Goal: Information Seeking & Learning: Learn about a topic

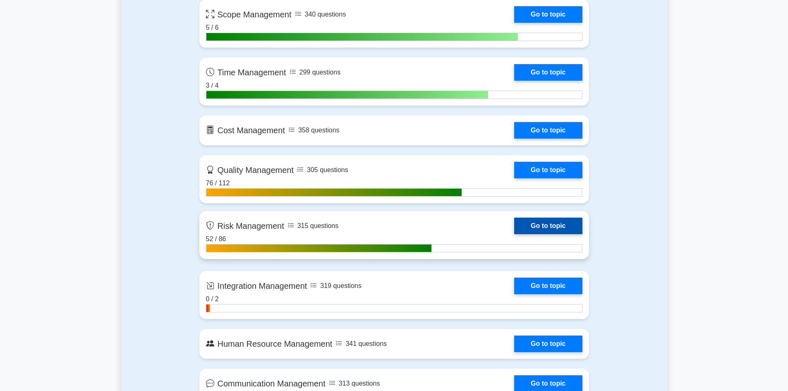
scroll to position [621, 0]
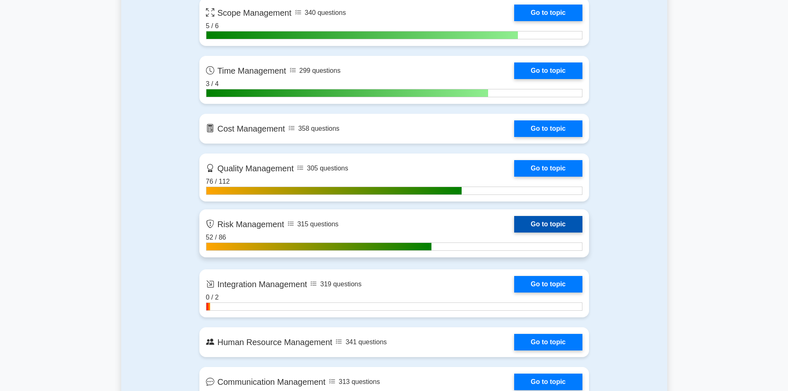
click at [542, 221] on link "Go to topic" at bounding box center [548, 224] width 68 height 17
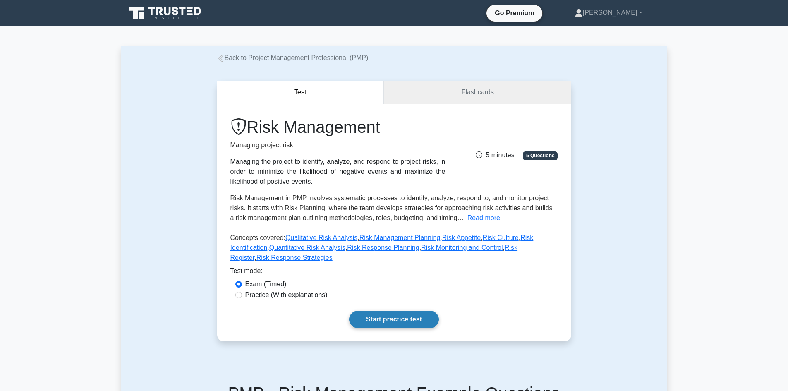
click at [394, 311] on link "Start practice test" at bounding box center [394, 319] width 90 height 17
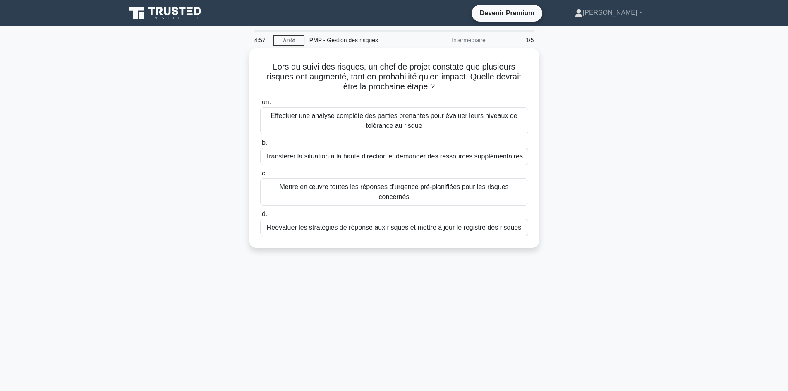
click at [665, 131] on div "Lors du suivi des risques, un chef de projet constate que plusieurs risques ont…" at bounding box center [394, 152] width 546 height 209
click at [185, 237] on div "Lors du suivi des risques, un chef de projet constate que plusieurs risques ont…" at bounding box center [394, 152] width 546 height 209
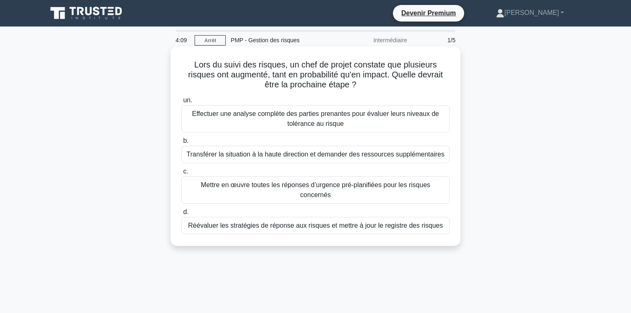
click at [305, 222] on font "Réévaluer les stratégies de réponse aux risques et mettre à jour le registre de…" at bounding box center [315, 225] width 254 height 7
click at [181, 215] on input "d. Réévaluer les stratégies de réponse aux risques et mettre à jour le registre…" at bounding box center [181, 211] width 0 height 5
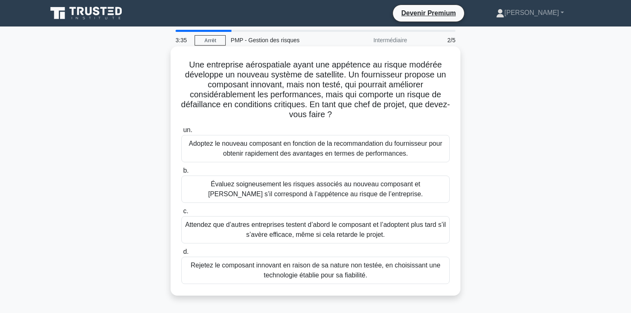
click at [328, 194] on font "Évaluez soigneusement les risques associés au nouveau composant et procédez s’i…" at bounding box center [315, 188] width 214 height 17
click at [181, 173] on input "b. Évaluez soigneusement les risques associés au nouveau composant et procédez …" at bounding box center [181, 170] width 0 height 5
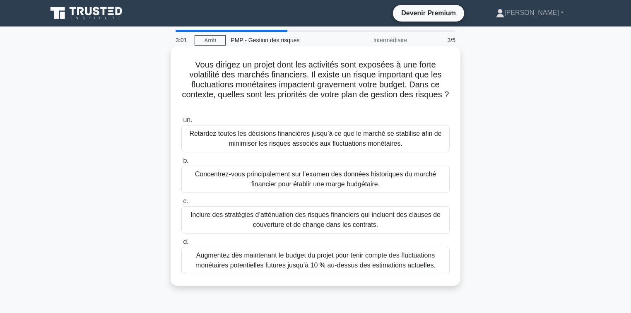
click at [319, 221] on font "Inclure des stratégies d’atténuation des risques financiers qui incluent des cl…" at bounding box center [315, 219] width 250 height 17
click at [181, 204] on input "c. Inclure des stratégies d’atténuation des risques financiers qui incluent des…" at bounding box center [181, 201] width 0 height 5
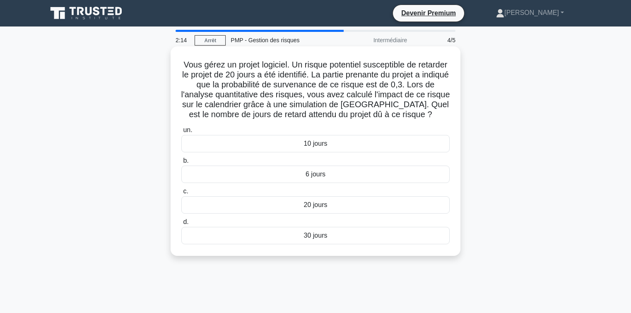
click at [318, 178] on font "6 jours" at bounding box center [315, 173] width 20 height 7
click at [181, 163] on input "b. 6 jours" at bounding box center [181, 160] width 0 height 5
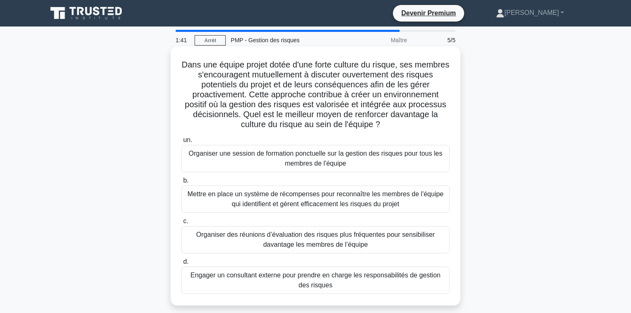
click at [250, 192] on font "Mettre en place un système de récompenses pour reconnaître les membres de l'équ…" at bounding box center [315, 198] width 256 height 17
click at [181, 183] on input "b. Mettre en place un système de récompenses pour reconnaître les membres de l'…" at bounding box center [181, 180] width 0 height 5
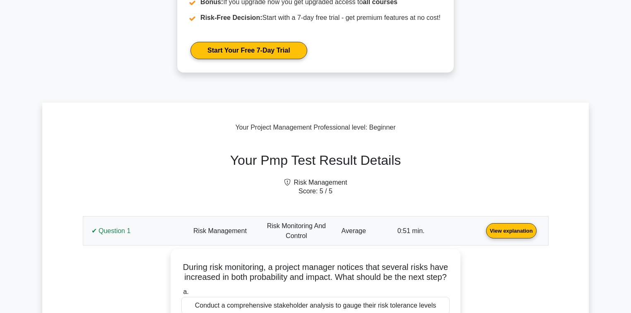
click at [482, 230] on link "View explanation" at bounding box center [510, 230] width 57 height 7
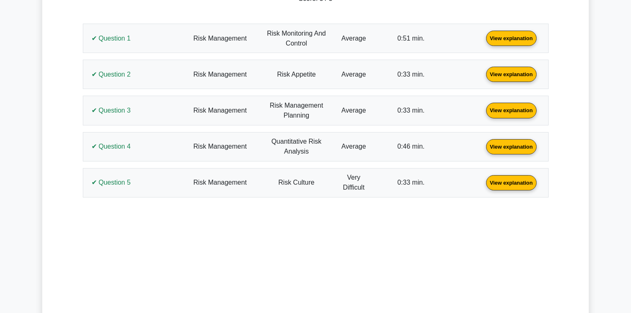
scroll to position [364, 0]
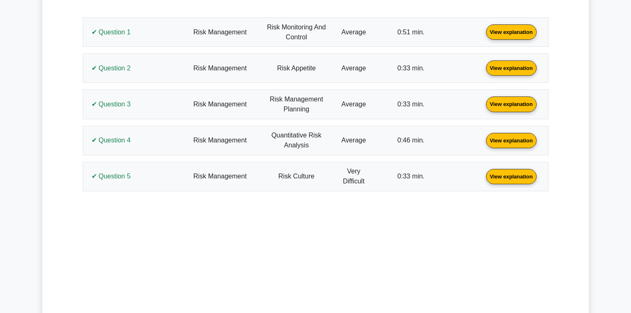
click at [482, 143] on link "View explanation" at bounding box center [510, 139] width 57 height 7
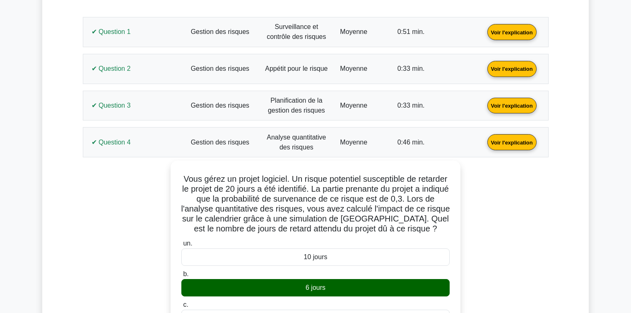
click at [593, 109] on main "Devenir Premium Pack de préparation professionnelle en gestion de projet (2025)…" at bounding box center [315, 278] width 631 height 1312
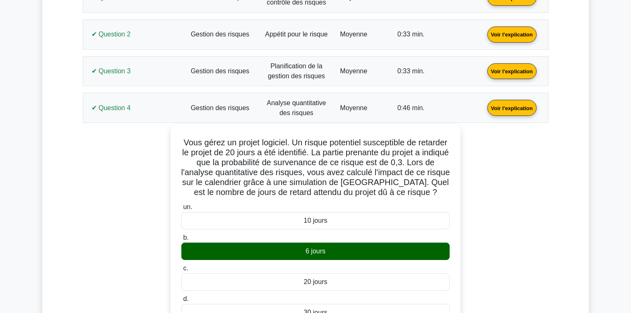
scroll to position [438, 0]
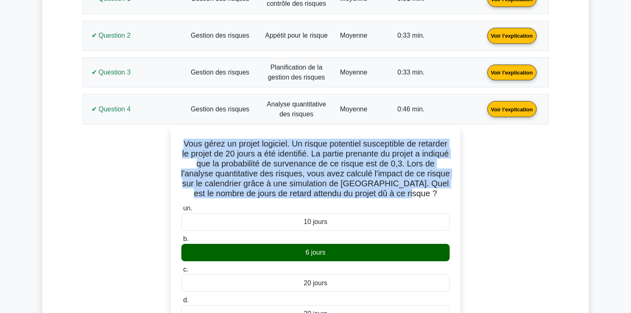
drag, startPoint x: 452, startPoint y: 192, endPoint x: 191, endPoint y: 139, distance: 266.7
click at [191, 139] on div "Vous gérez un projet logiciel. Un risque potentiel susceptible de retarder le p…" at bounding box center [315, 313] width 283 height 368
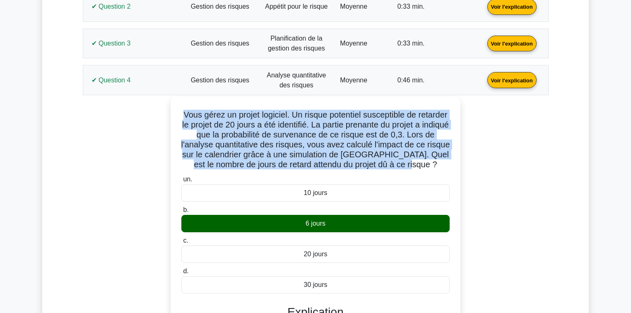
scroll to position [504, 0]
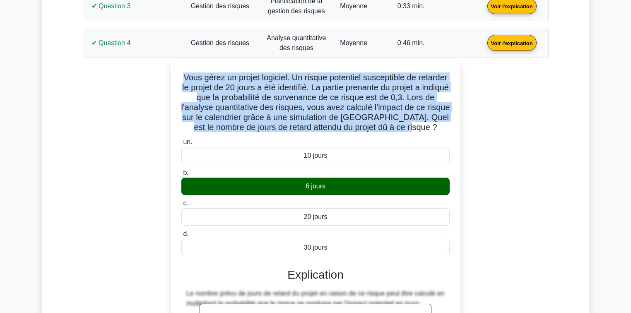
drag, startPoint x: 340, startPoint y: 245, endPoint x: 197, endPoint y: 72, distance: 223.9
click at [197, 72] on div "Vous gérez un projet logiciel. Un risque potentiel susceptible de retarder le p…" at bounding box center [315, 246] width 283 height 368
copy div "Vous gérez un projet logiciel. Un risque potentiel susceptible de retarder le p…"
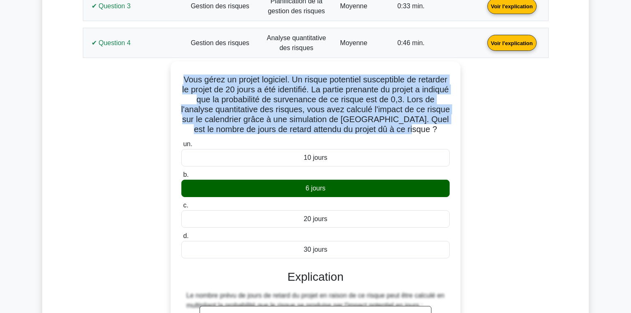
click at [126, 189] on div "Vous gérez un projet logiciel. Un risque potentiel susceptible de retarder le p…" at bounding box center [316, 253] width 456 height 385
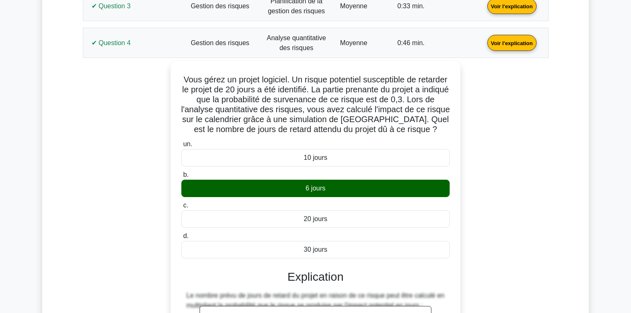
click at [484, 46] on link "Voir l'explication" at bounding box center [512, 42] width 56 height 7
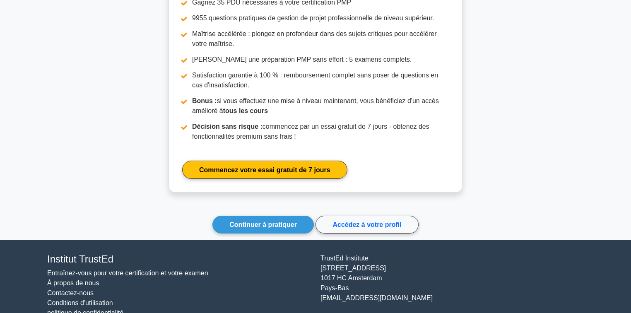
scroll to position [821, 0]
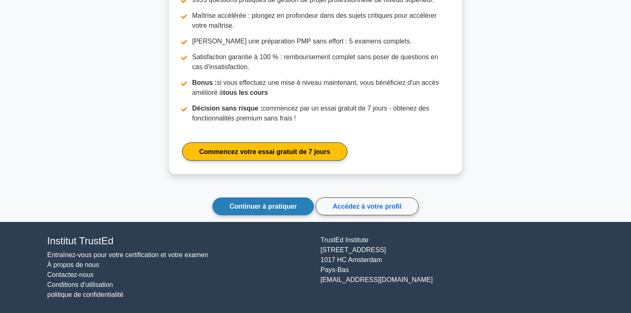
click at [285, 201] on link "Continuer à pratiquer" at bounding box center [262, 206] width 101 height 18
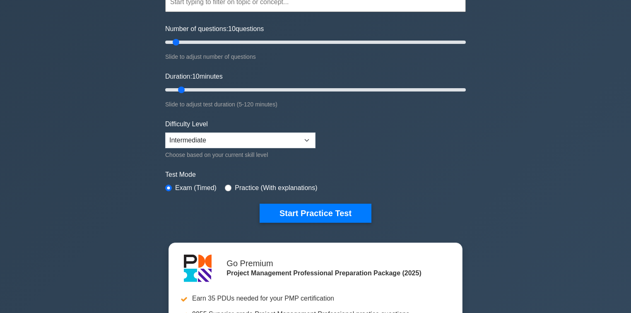
scroll to position [99, 0]
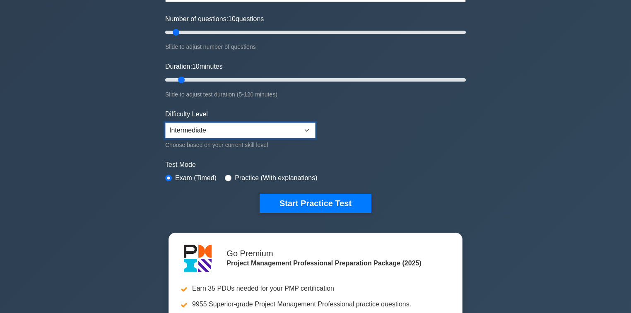
click at [285, 131] on select "Beginner Intermediate Expert" at bounding box center [240, 130] width 150 height 16
select select "expert"
click at [165, 122] on select "Beginner Intermediate Expert" at bounding box center [240, 130] width 150 height 16
click at [82, 199] on div "Project Management Professional Customize Your Next Practice Test Topics Scope …" at bounding box center [315, 187] width 631 height 521
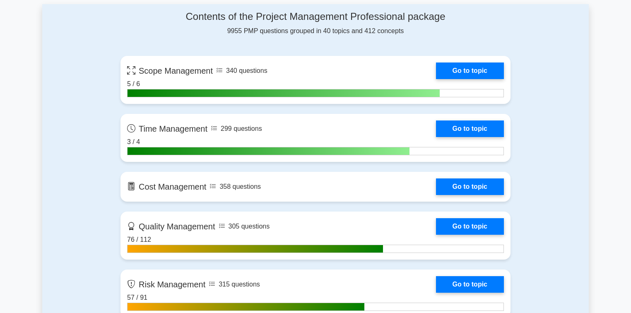
scroll to position [695, 0]
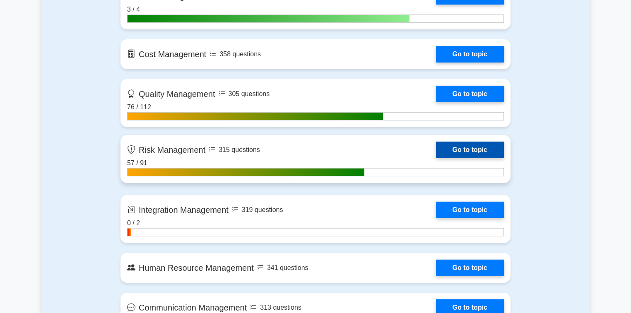
click at [470, 146] on link "Go to topic" at bounding box center [470, 150] width 68 height 17
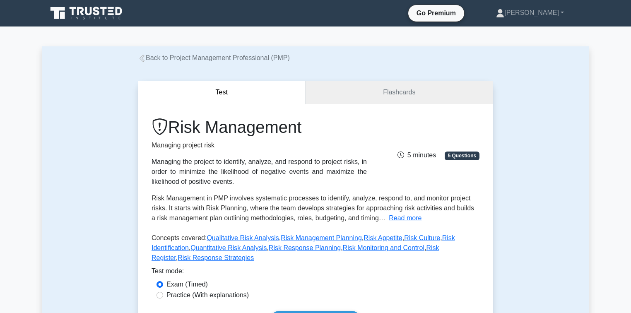
scroll to position [33, 0]
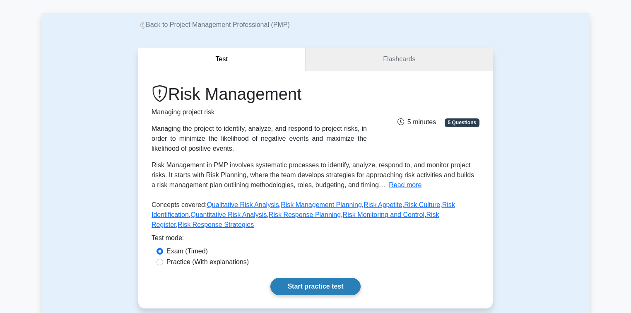
click at [319, 278] on link "Start practice test" at bounding box center [315, 286] width 90 height 17
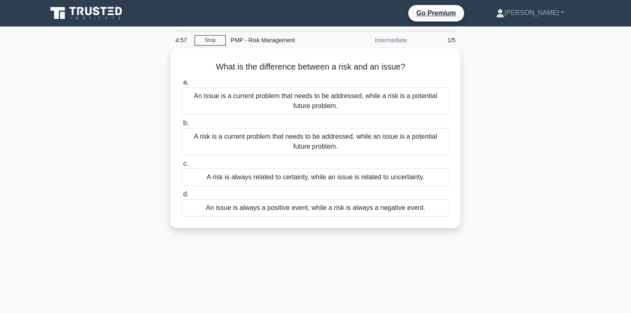
click at [523, 91] on div "What is the difference between a risk and an issue? .spinner_0XTQ{transform-ori…" at bounding box center [315, 143] width 546 height 190
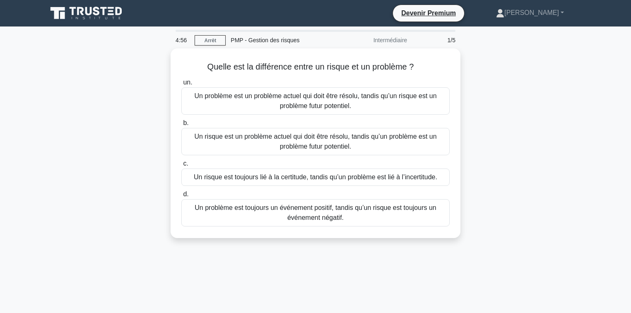
click at [130, 164] on div "Quelle est la différence entre un risque et un problème ? .spinner_0XTQ{transfo…" at bounding box center [315, 147] width 546 height 199
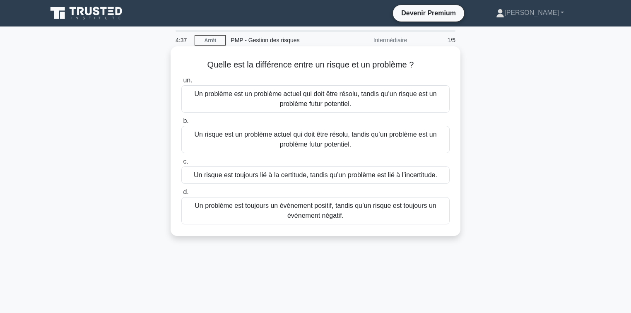
click at [305, 101] on font "Un problème est un problème actuel qui doit être résolu, tandis qu’un risque es…" at bounding box center [315, 98] width 242 height 17
click at [181, 83] on input "un. Un problème est un problème actuel qui doit être résolu, tandis qu’un risqu…" at bounding box center [181, 80] width 0 height 5
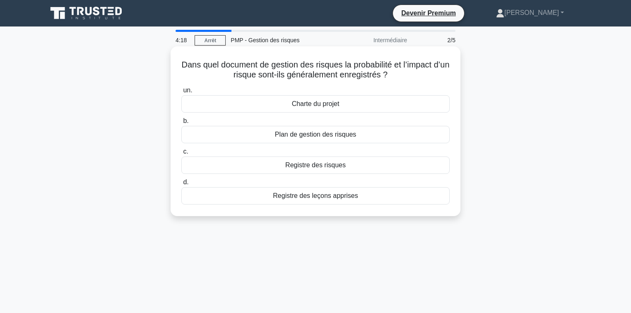
click at [326, 167] on font "Registre des risques" at bounding box center [315, 164] width 60 height 7
click at [181, 154] on input "c. Registre des risques" at bounding box center [181, 151] width 0 height 5
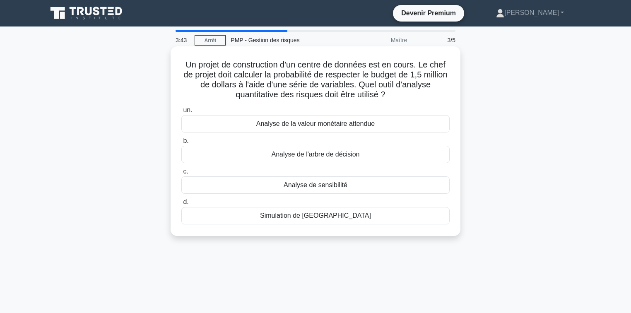
click at [319, 219] on font "Simulation de Monte-Carlo" at bounding box center [315, 215] width 111 height 7
click at [181, 205] on input "d. Simulation de Monte-Carlo" at bounding box center [181, 201] width 0 height 5
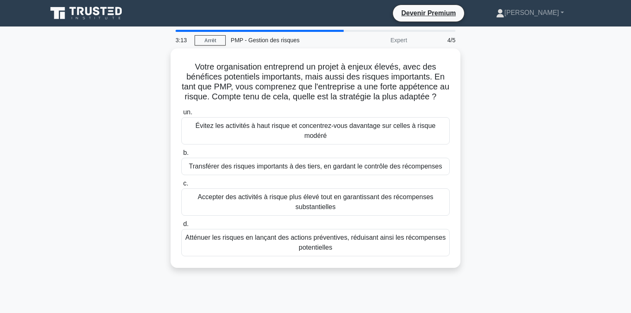
click at [67, 149] on div "Votre organisation entreprend un projet à enjeux élevés, avec des bénéfices pot…" at bounding box center [315, 162] width 546 height 229
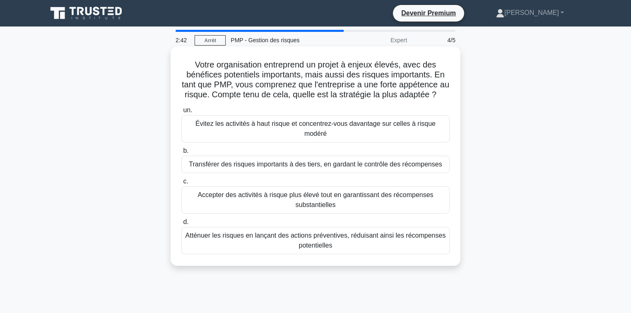
click at [300, 203] on font "Accepter des activités à risque plus élevé tout en garantissant des récompenses…" at bounding box center [314, 199] width 235 height 17
click at [181, 184] on input "c. Accepter des activités à risque plus élevé tout en garantissant des récompen…" at bounding box center [181, 181] width 0 height 5
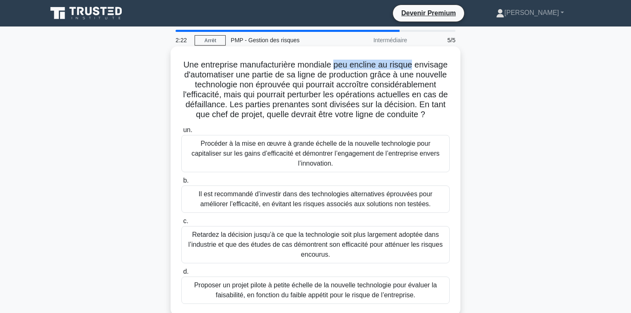
drag, startPoint x: 415, startPoint y: 66, endPoint x: 334, endPoint y: 70, distance: 80.4
click at [334, 70] on font "Une entreprise manufacturière mondiale peu encline au risque envisage d'automat…" at bounding box center [315, 89] width 264 height 59
copy font "peu encline au risque"
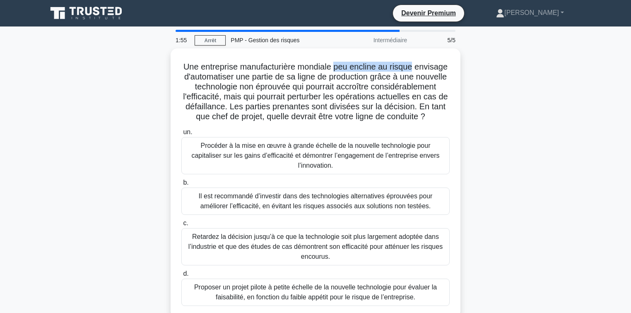
scroll to position [33, 0]
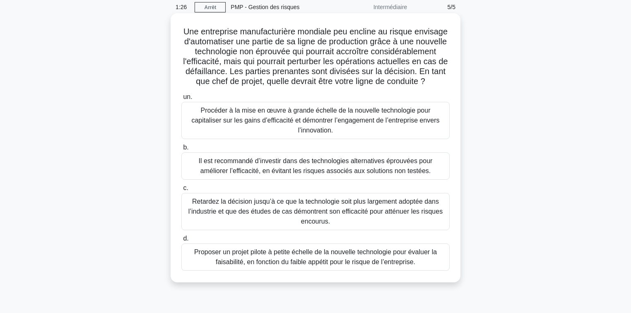
click at [297, 168] on font "Il est recommandé d’investir dans des technologies alternatives éprouvées pour …" at bounding box center [316, 165] width 234 height 17
click at [181, 150] on input "b. Il est recommandé d’investir dans des technologies alternatives éprouvées po…" at bounding box center [181, 147] width 0 height 5
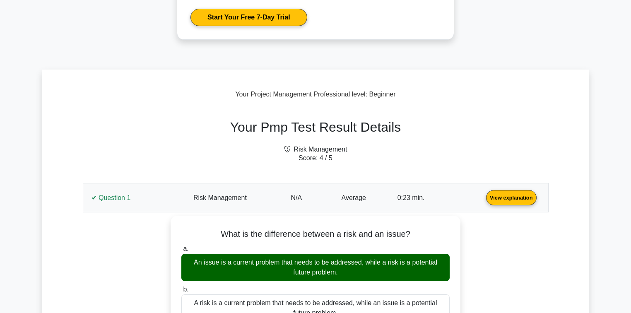
click at [482, 194] on link "View explanation" at bounding box center [510, 197] width 57 height 7
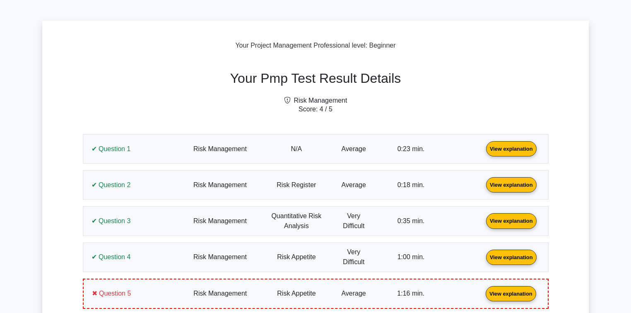
scroll to position [331, 0]
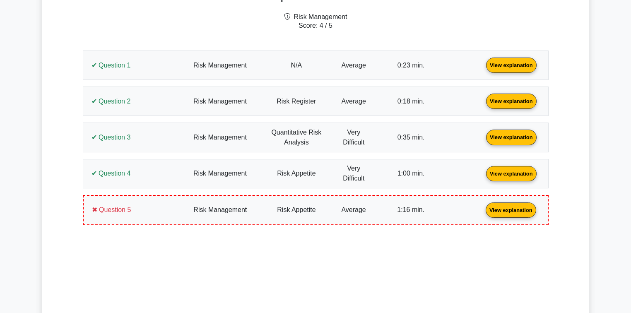
click at [482, 209] on link "View explanation" at bounding box center [510, 209] width 57 height 7
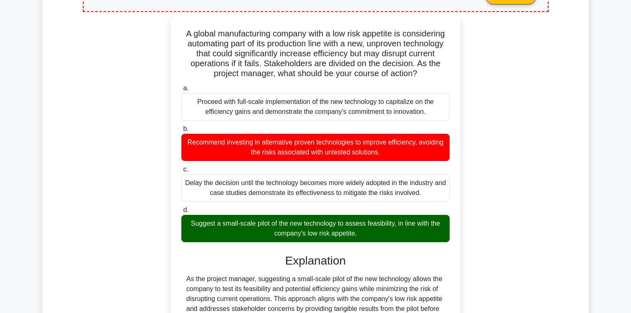
scroll to position [563, 0]
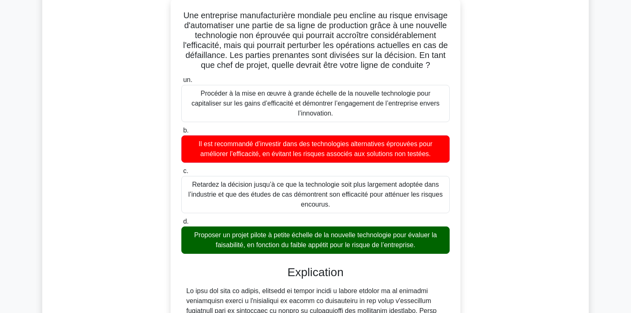
click at [520, 90] on div "Une entreprise manufacturière mondiale peu encline au risque envisage d'automat…" at bounding box center [316, 234] width 456 height 474
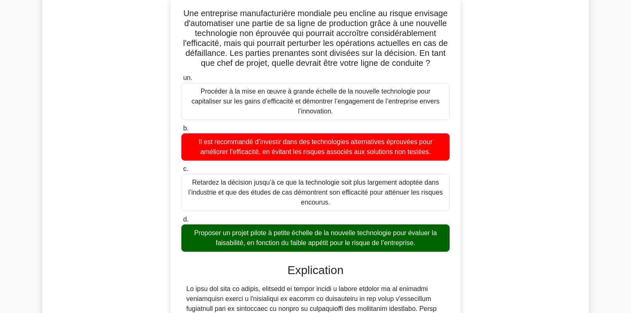
scroll to position [606, 0]
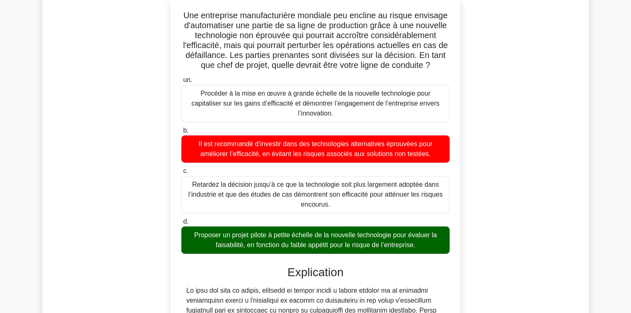
click at [50, 182] on div "Détails des résultats de votre test PMP Gestion des risques Note : 4 / 5 Questi…" at bounding box center [315, 138] width 546 height 805
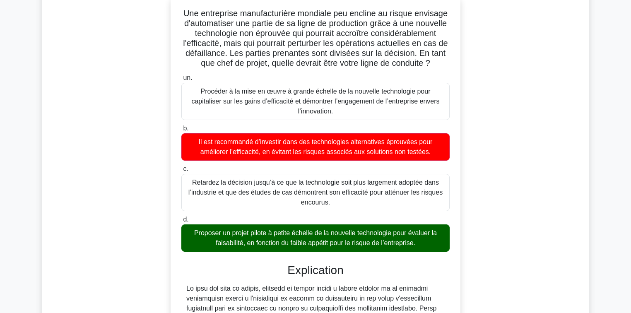
drag, startPoint x: 422, startPoint y: 238, endPoint x: 180, endPoint y: 9, distance: 333.1
click at [180, 9] on div "Une entreprise manufacturière mondiale peu encline au risque envisage d'automat…" at bounding box center [315, 227] width 283 height 458
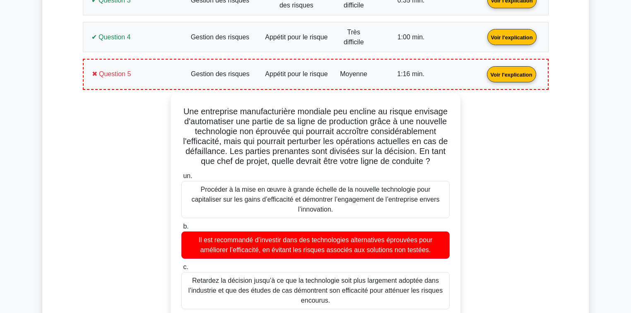
scroll to position [506, 0]
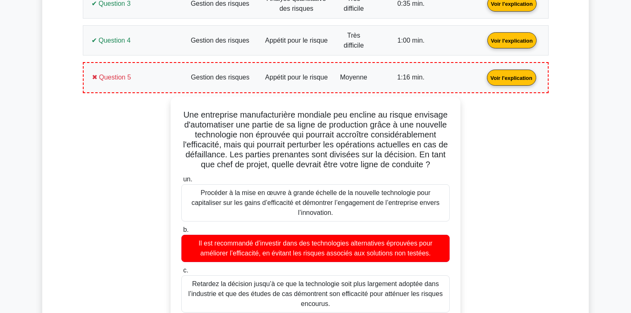
copy div "Lor ipsumdolor sitametconsect adipisci eli seddoei te incidi utlabore e'dolorem…"
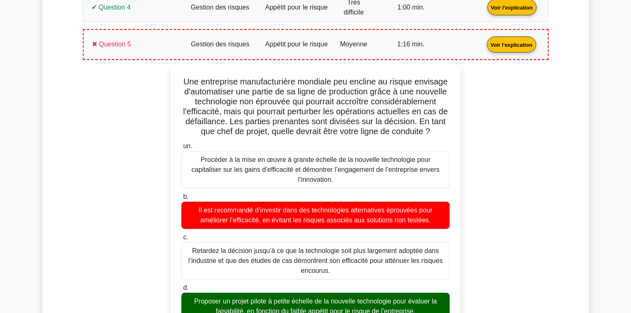
click at [125, 201] on div "Une entreprise manufacturière mondiale peu encline au risque envisage d'automat…" at bounding box center [316, 300] width 456 height 474
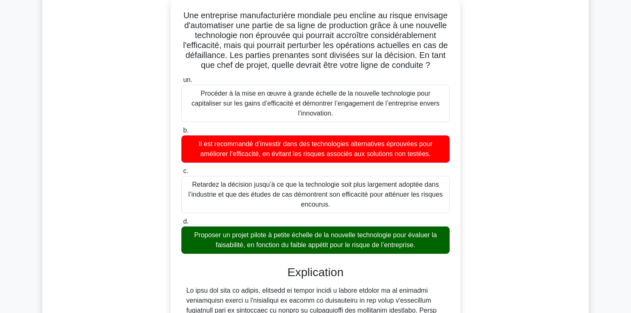
scroll to position [440, 0]
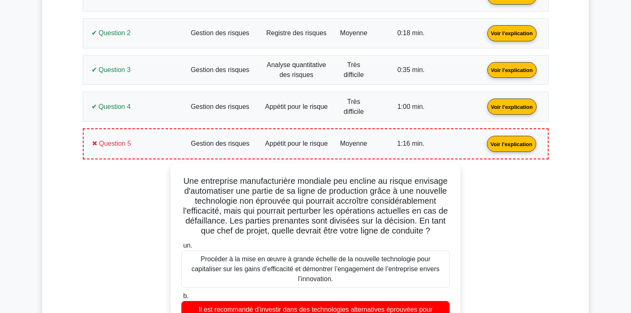
click at [483, 147] on link "Voir l'explication" at bounding box center [511, 143] width 56 height 7
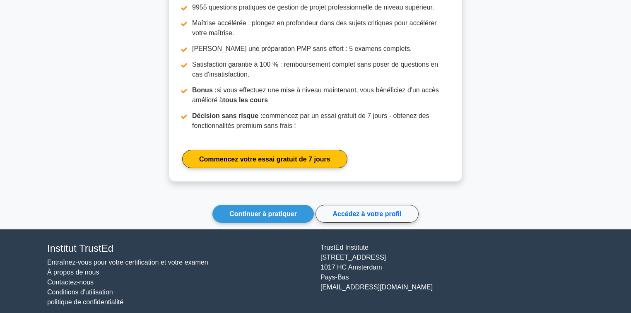
scroll to position [821, 0]
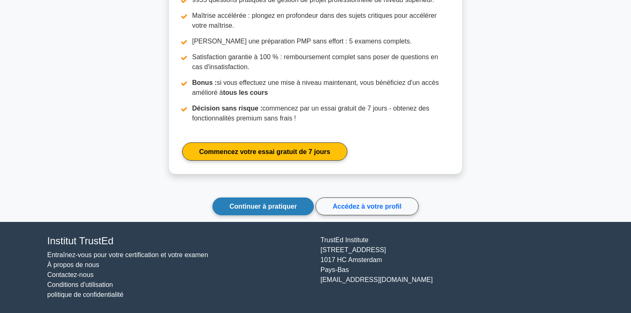
click at [279, 204] on font "Continuer à pratiquer" at bounding box center [262, 206] width 67 height 7
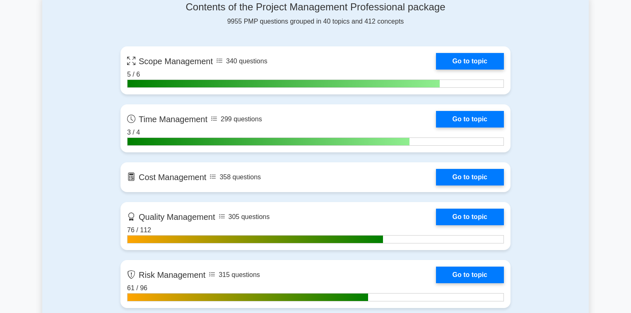
scroll to position [662, 0]
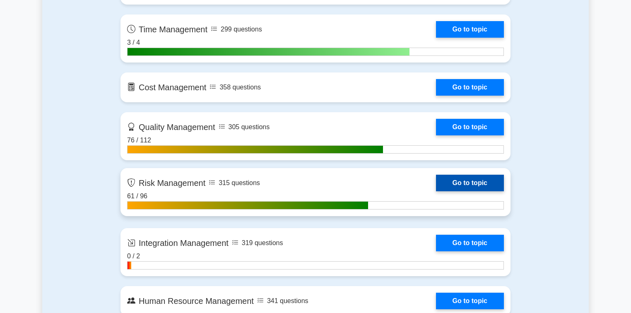
click at [477, 182] on link "Go to topic" at bounding box center [470, 183] width 68 height 17
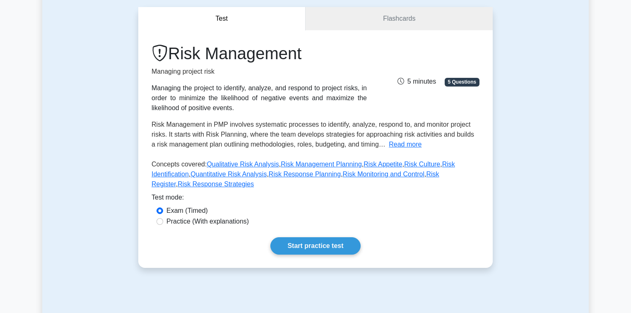
scroll to position [199, 0]
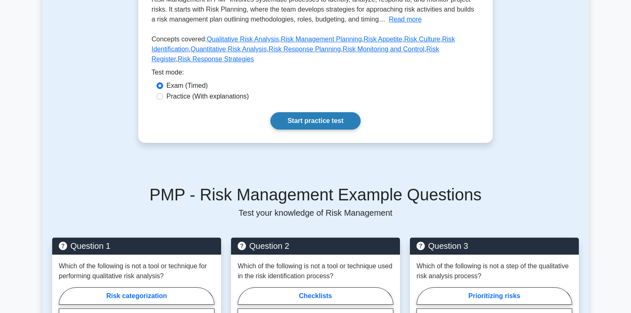
click at [313, 112] on link "Start practice test" at bounding box center [315, 120] width 90 height 17
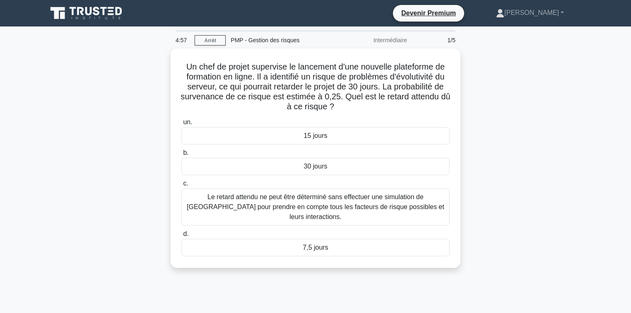
click at [533, 90] on div "Un chef de projet supervise le lancement d'une nouvelle plateforme de formation…" at bounding box center [315, 162] width 546 height 229
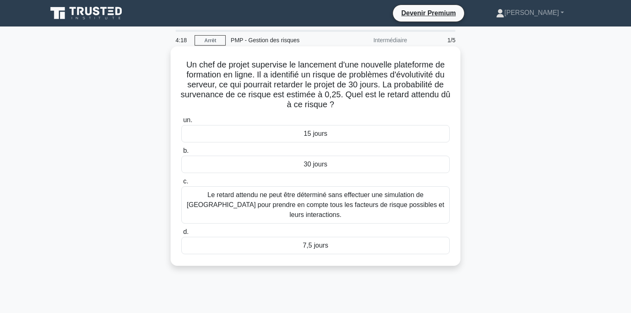
click at [318, 242] on font "7,5 jours" at bounding box center [314, 245] width 25 height 7
click at [181, 234] on input "d. 7,5 jours" at bounding box center [181, 231] width 0 height 5
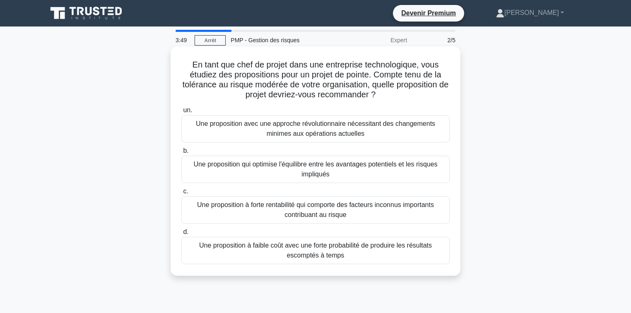
click at [293, 164] on font "Une proposition qui optimise l'équilibre entre les avantages potentiels et les …" at bounding box center [315, 169] width 244 height 17
click at [181, 154] on input "b. Une proposition qui optimise l'équilibre entre les avantages potentiels et l…" at bounding box center [181, 150] width 0 height 5
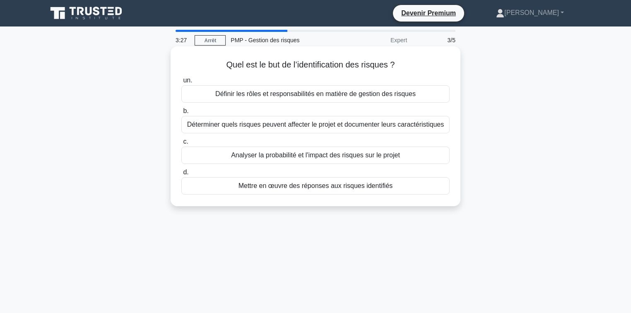
click at [297, 157] on font "Analyser la probabilité et l'impact des risques sur le projet" at bounding box center [315, 154] width 169 height 7
click at [181, 144] on input "c. Analyser la probabilité et l'impact des risques sur le projet" at bounding box center [181, 141] width 0 height 5
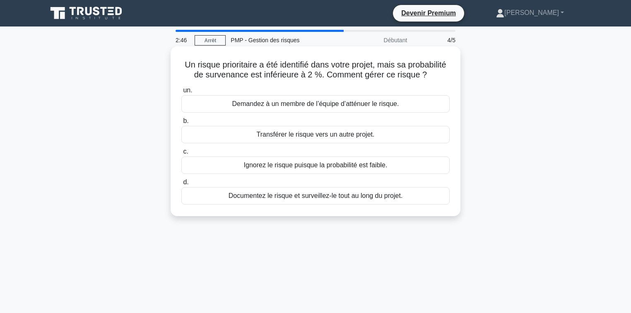
click at [305, 107] on font "Demandez à un membre de l’équipe d’atténuer le risque." at bounding box center [315, 103] width 167 height 7
click at [181, 93] on input "un. Demandez à un membre de l’équipe d’atténuer le risque." at bounding box center [181, 90] width 0 height 5
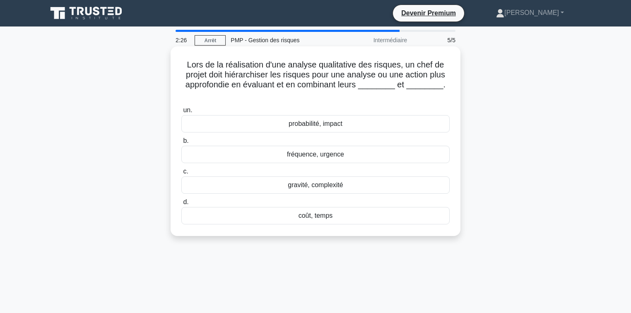
click at [310, 120] on font "probabilité, impact" at bounding box center [315, 123] width 54 height 7
click at [181, 113] on input "un. probabilité, impact" at bounding box center [181, 110] width 0 height 5
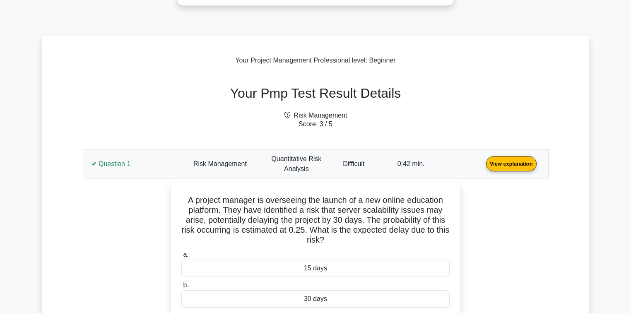
scroll to position [265, 0]
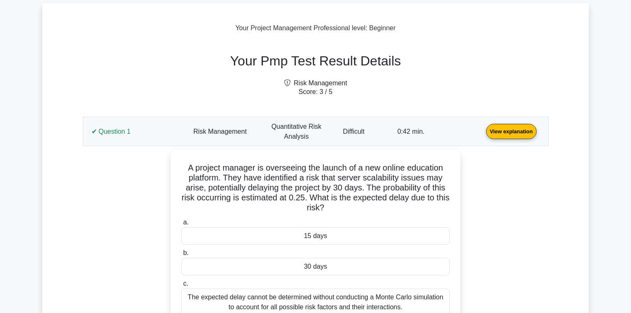
click at [482, 127] on link "View explanation" at bounding box center [510, 130] width 57 height 7
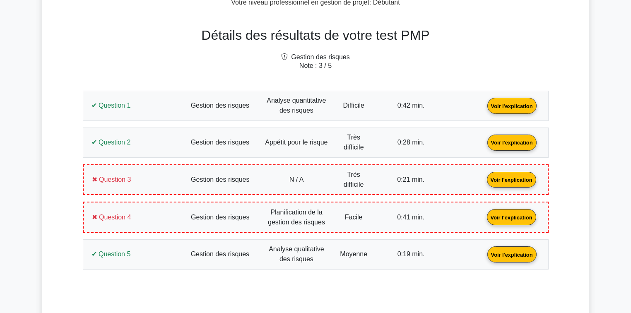
scroll to position [372, 0]
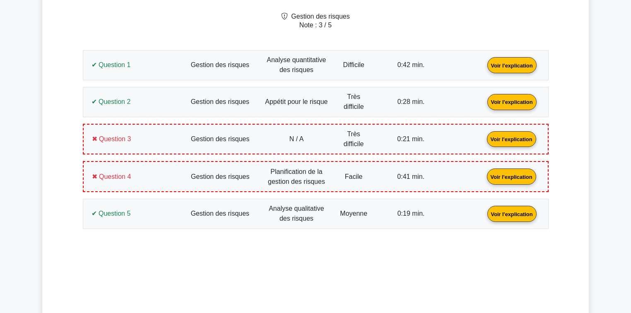
click at [33, 171] on main "Devenir Premium Pack de préparation professionnelle en gestion de projet (2025)…" at bounding box center [315, 162] width 631 height 1015
click at [483, 142] on link "Voir l'explication" at bounding box center [511, 138] width 56 height 7
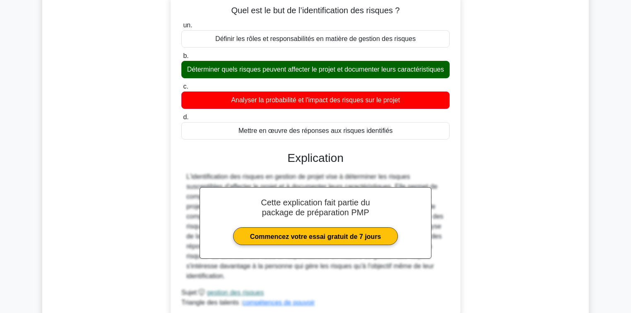
scroll to position [471, 0]
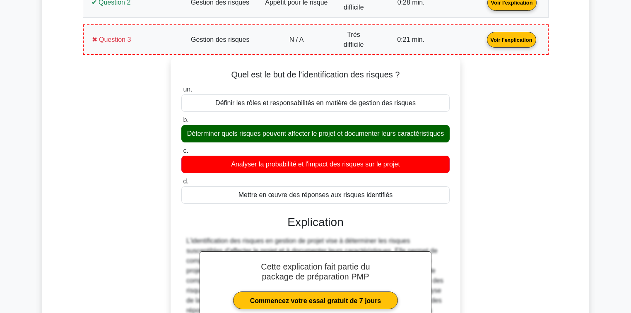
drag, startPoint x: 400, startPoint y: 202, endPoint x: 209, endPoint y: 70, distance: 231.7
click at [209, 70] on div "Quel est le but de l’identification des risques ? un. Définir les rôles et resp…" at bounding box center [315, 219] width 283 height 319
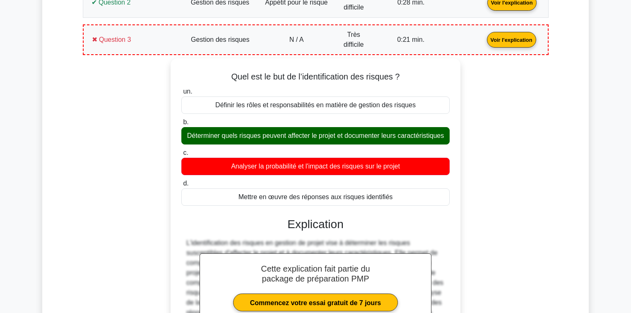
copy div "Quel est le but de l’identification des risques ? un. Définir les rôles et resp…"
click at [152, 161] on div "Quel est le but de l’identification des risques ? un. Définir les rôles et resp…" at bounding box center [316, 225] width 456 height 335
click at [483, 43] on link "Voir l'explication" at bounding box center [511, 39] width 56 height 7
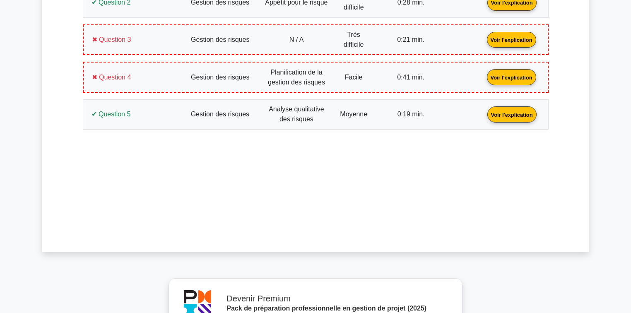
click at [483, 79] on link "Voir l'explication" at bounding box center [511, 76] width 56 height 7
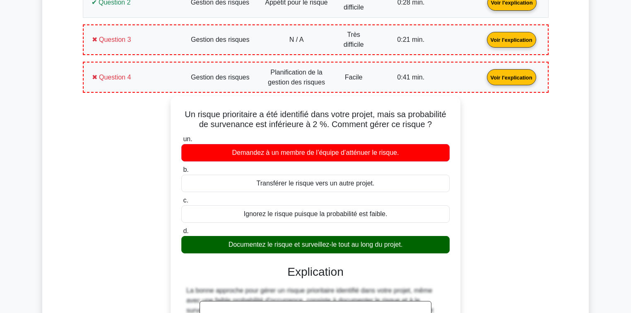
scroll to position [504, 0]
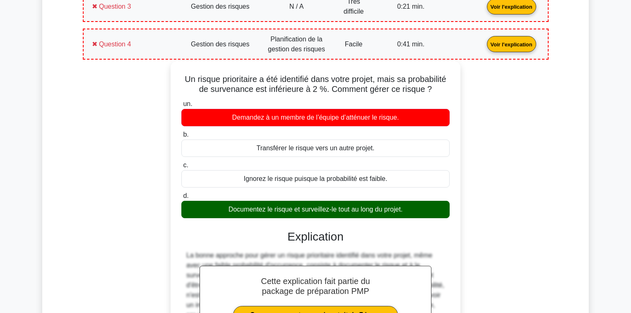
drag, startPoint x: 411, startPoint y: 216, endPoint x: 198, endPoint y: 79, distance: 253.2
click at [198, 79] on div "Un risque prioritaire a été identifié dans votre projet, mais sa probabilité de…" at bounding box center [315, 233] width 283 height 338
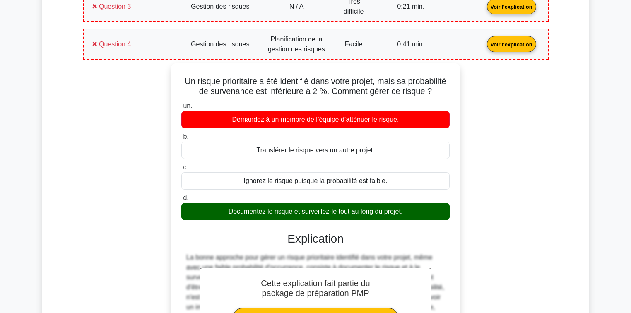
copy div "Un risque prioritaire a été identifié dans votre projet, mais sa probabilité de…"
click at [91, 209] on div "Un risque prioritaire a été identifié dans votre projet, mais sa probabilité de…" at bounding box center [316, 240] width 456 height 355
click at [483, 46] on link "Voir l'explication" at bounding box center [511, 43] width 56 height 7
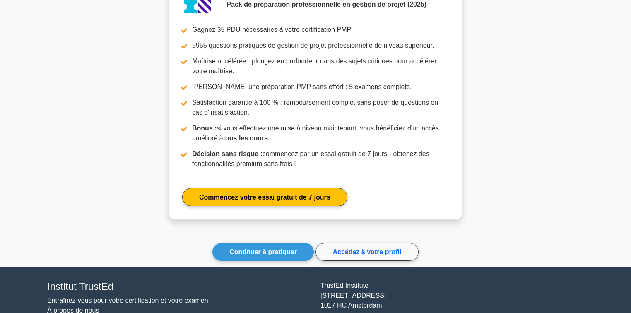
scroll to position [821, 0]
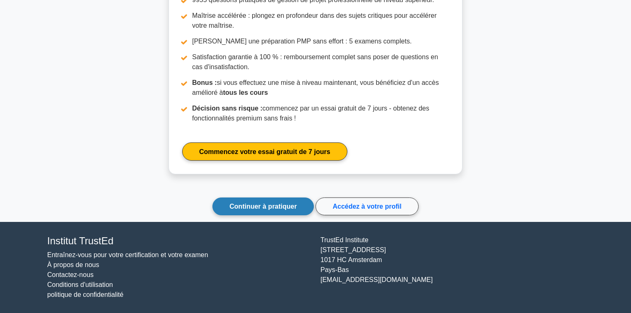
click at [259, 208] on font "Continuer à pratiquer" at bounding box center [262, 206] width 67 height 7
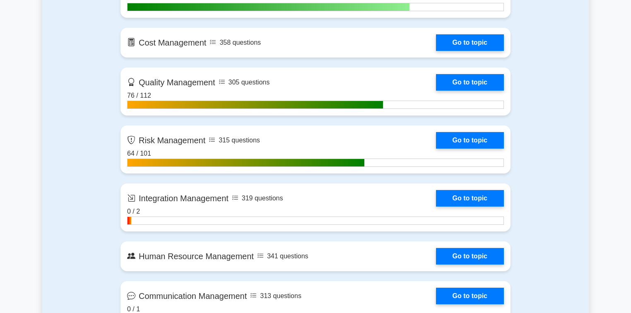
scroll to position [794, 0]
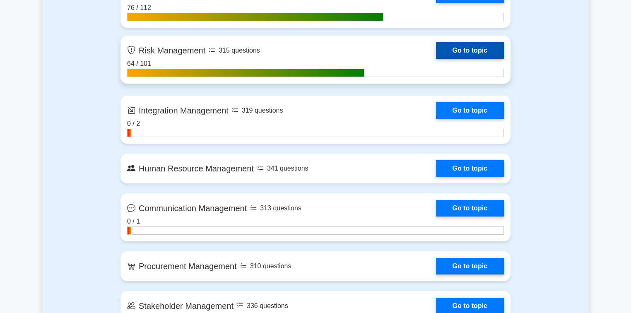
click at [473, 50] on link "Go to topic" at bounding box center [470, 50] width 68 height 17
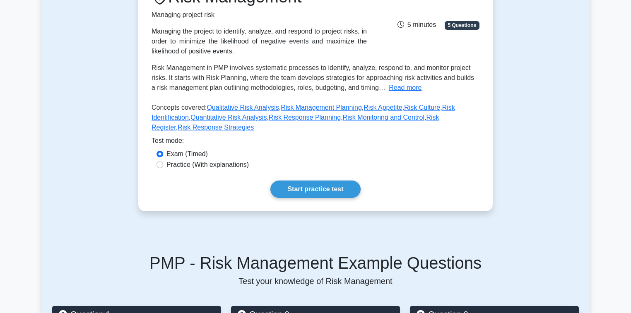
scroll to position [132, 0]
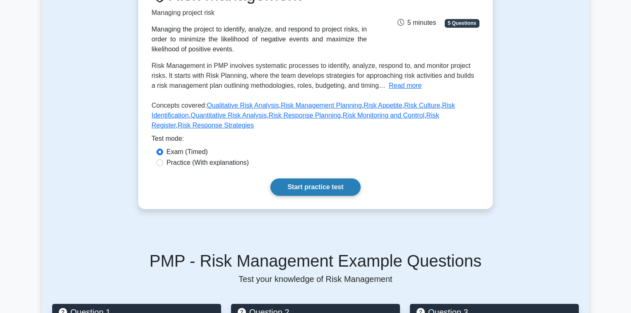
click at [333, 178] on link "Start practice test" at bounding box center [315, 186] width 90 height 17
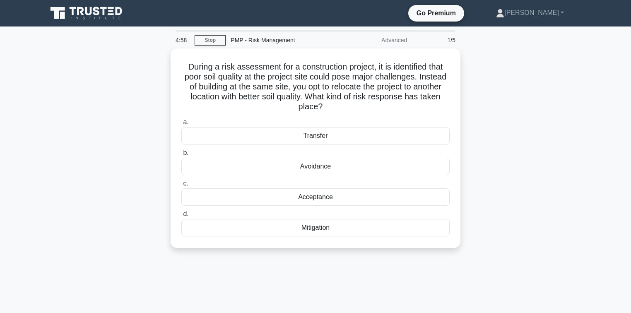
click at [531, 95] on div "During a risk assessment for a construction project, it is identified that poor…" at bounding box center [315, 152] width 546 height 209
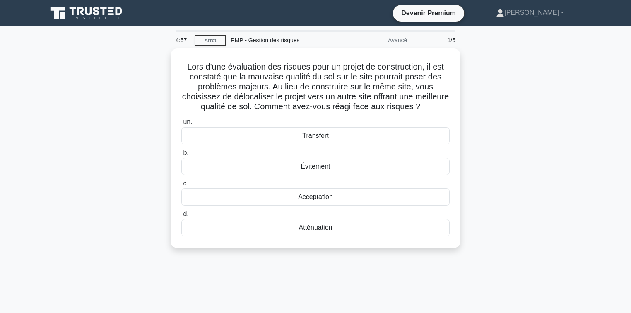
click at [108, 181] on div "Lors d'une évaluation des risques pour un projet de construction, il est consta…" at bounding box center [315, 152] width 546 height 209
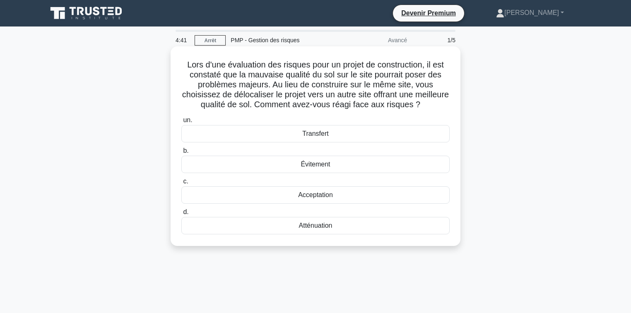
click at [323, 168] on font "Évitement" at bounding box center [314, 164] width 29 height 7
click at [181, 154] on input "b. Évitement" at bounding box center [181, 150] width 0 height 5
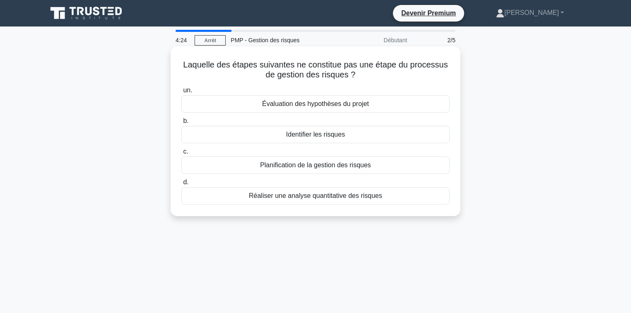
click at [317, 102] on font "Évaluation des hypothèses du projet" at bounding box center [315, 103] width 107 height 7
click at [181, 93] on input "un. Évaluation des hypothèses du projet" at bounding box center [181, 90] width 0 height 5
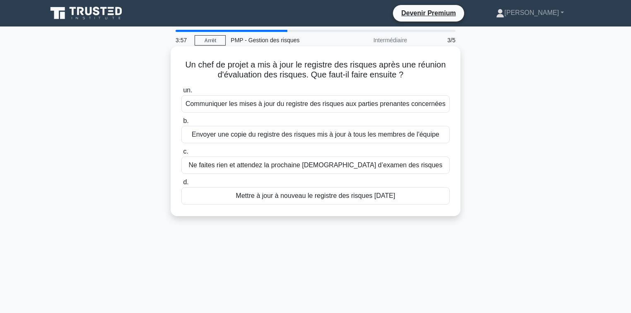
click at [271, 106] on font "Communiquer les mises à jour du registre des risques aux parties prenantes conc…" at bounding box center [315, 103] width 260 height 7
click at [181, 93] on input "un. Communiquer les mises à jour du registre des risques aux parties prenantes …" at bounding box center [181, 90] width 0 height 5
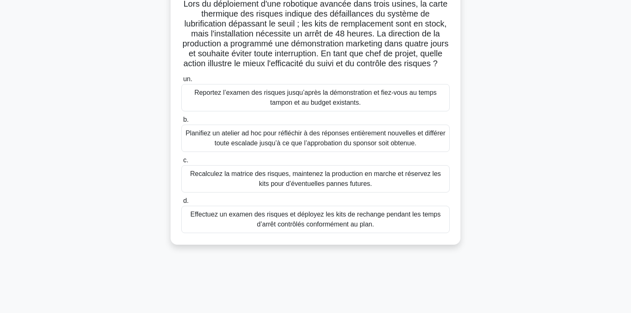
scroll to position [33, 0]
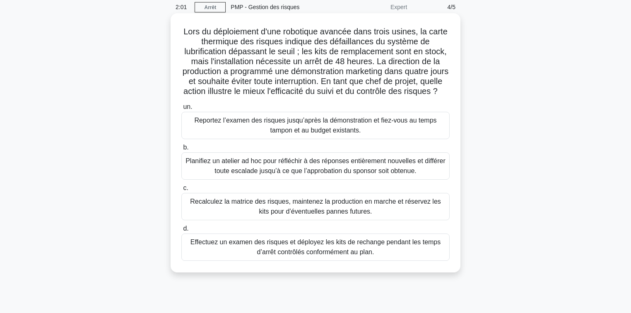
click at [288, 215] on font "Recalculez la matrice des risques, maintenez la production en marche et réserve…" at bounding box center [315, 206] width 251 height 17
click at [181, 191] on input "c. Recalculez la matrice des risques, maintenez la production en marche et rése…" at bounding box center [181, 187] width 0 height 5
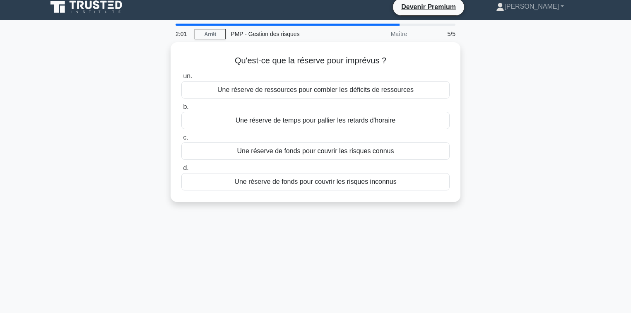
scroll to position [0, 0]
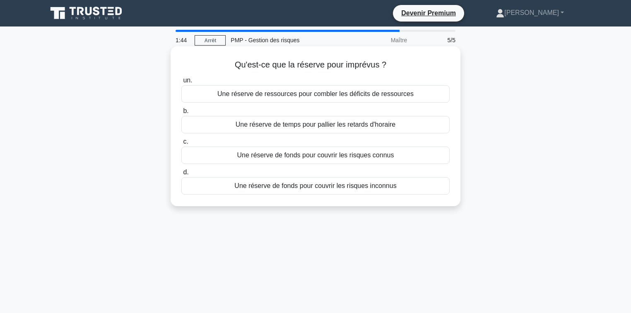
click at [350, 188] on font "Une réserve de fonds pour couvrir les risques inconnus" at bounding box center [315, 185] width 162 height 7
click at [181, 175] on input "d. Une réserve de fonds pour couvrir les risques inconnus" at bounding box center [181, 172] width 0 height 5
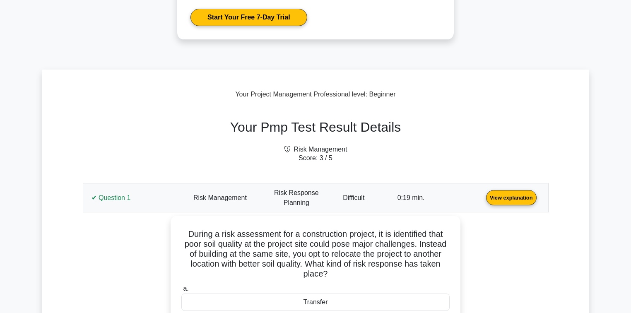
click at [482, 199] on link "View explanation" at bounding box center [510, 197] width 57 height 7
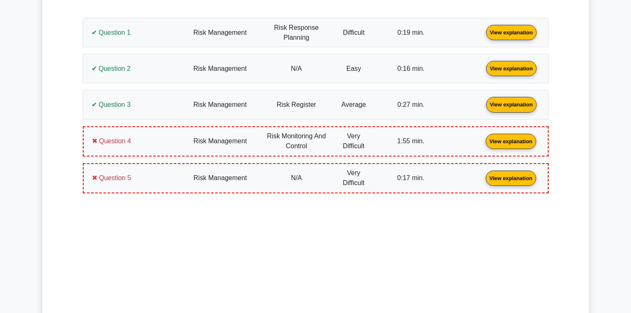
scroll to position [364, 0]
click at [482, 35] on link "View explanation" at bounding box center [510, 31] width 57 height 7
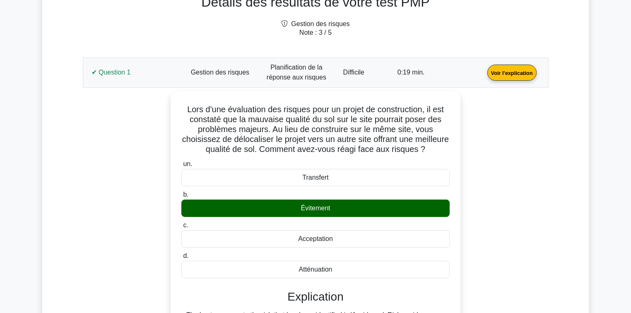
scroll to position [405, 0]
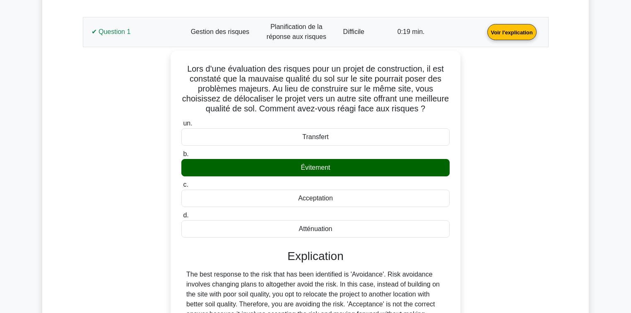
click at [528, 111] on div "Lors d'une évaluation des risques pour un projet de construction, il est consta…" at bounding box center [316, 232] width 456 height 365
click at [484, 35] on link "Voir l'explication" at bounding box center [512, 31] width 56 height 7
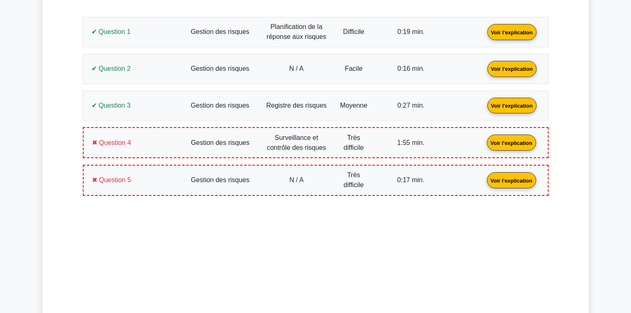
click at [484, 72] on link "Voir l'explication" at bounding box center [512, 68] width 56 height 7
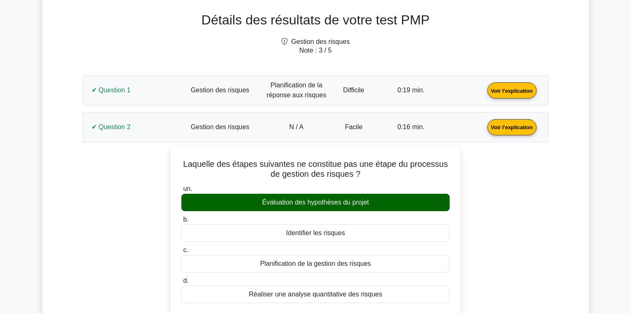
scroll to position [338, 0]
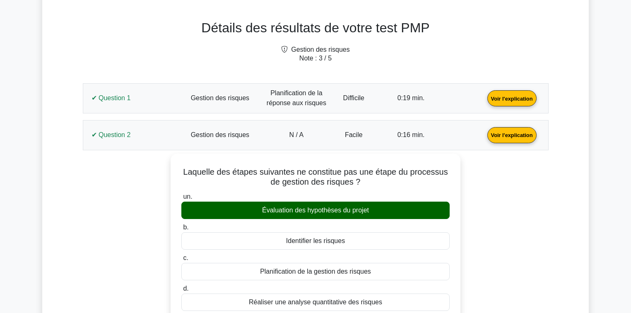
click at [484, 131] on link "Voir l'explication" at bounding box center [512, 134] width 56 height 7
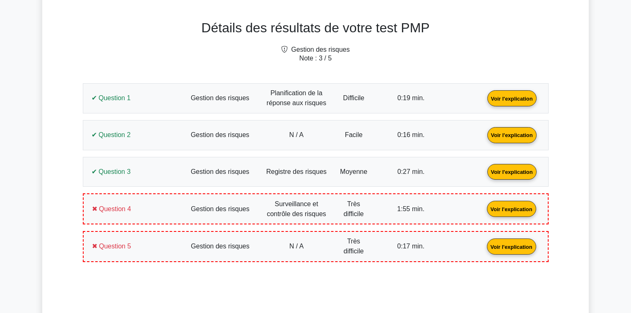
click at [484, 168] on link "Voir l'explication" at bounding box center [512, 171] width 56 height 7
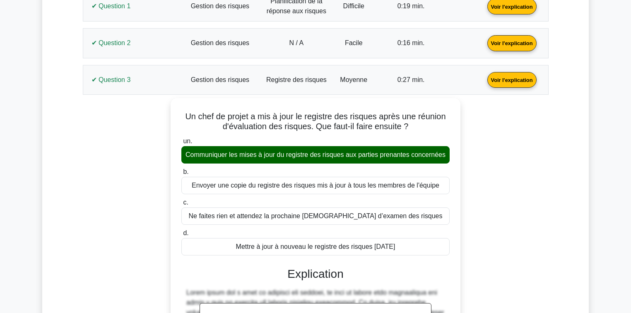
scroll to position [438, 0]
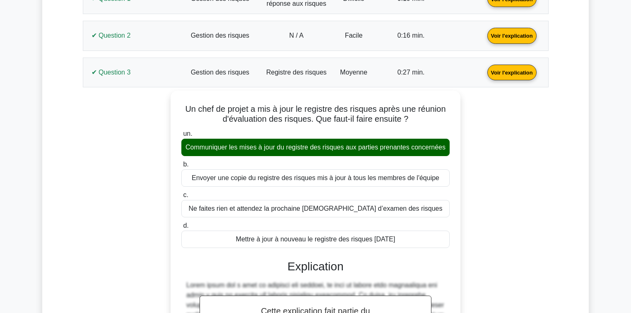
click at [484, 75] on link "Voir l'explication" at bounding box center [512, 71] width 56 height 7
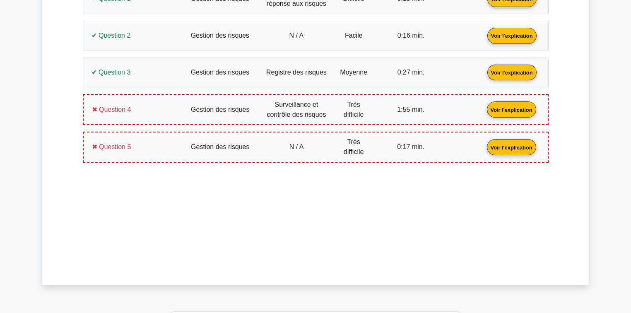
drag, startPoint x: 112, startPoint y: 113, endPoint x: 111, endPoint y: 120, distance: 7.6
click at [483, 113] on link "Voir l'explication" at bounding box center [511, 109] width 56 height 7
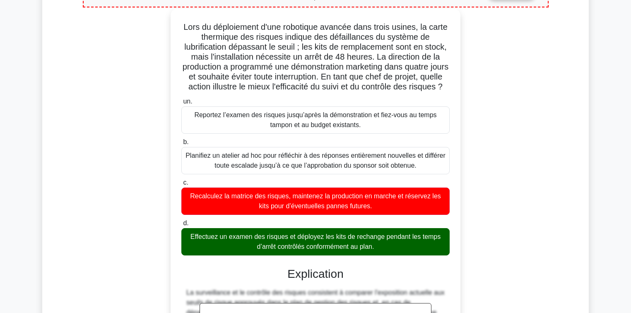
scroll to position [495, 0]
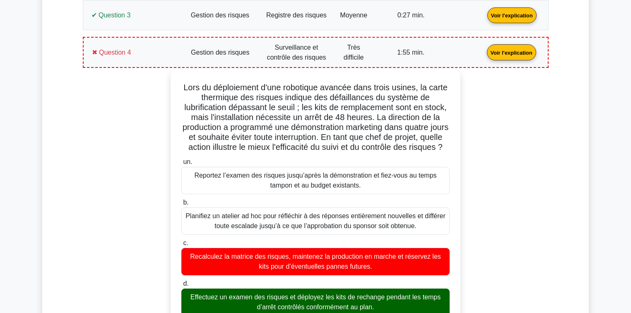
drag, startPoint x: 379, startPoint y: 207, endPoint x: 180, endPoint y: 77, distance: 238.4
click at [180, 77] on div "Lors du déploiement d'une robotique avancée dans trois usines, la carte thermiq…" at bounding box center [315, 296] width 283 height 448
copy div "Lors du déploiement d'une robotique avancée dans trois usines, la carte thermiq…"
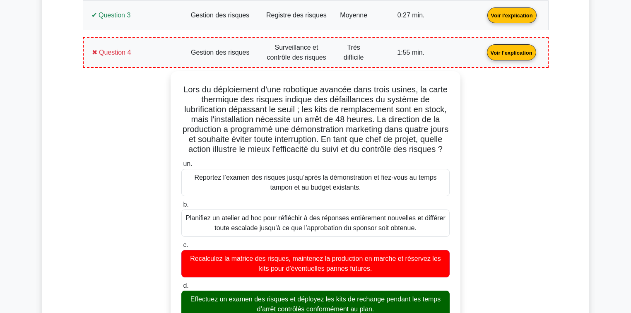
click at [122, 159] on div "Lors du déploiement d'une robotique avancée dans trois usines, la carte thermiq…" at bounding box center [316, 303] width 456 height 464
click at [125, 167] on div "Lors du déploiement d'une robotique avancée dans trois usines, la carte thermiq…" at bounding box center [316, 303] width 456 height 464
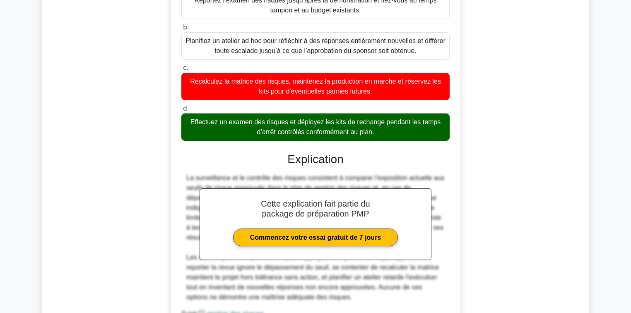
scroll to position [594, 0]
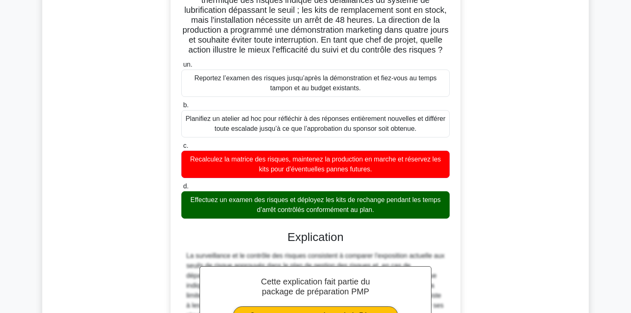
click at [121, 151] on div "Lors du déploiement d'une robotique avancée dans trois usines, la carte thermiq…" at bounding box center [316, 204] width 456 height 464
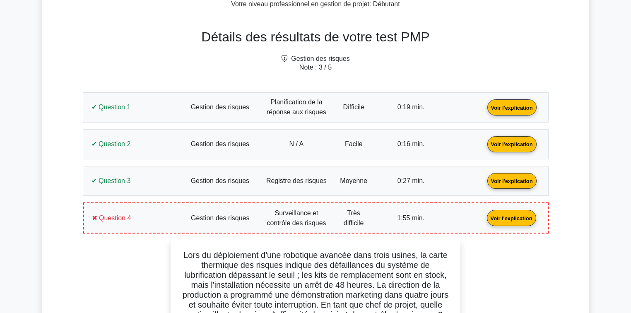
click at [483, 214] on link "Voir l'explication" at bounding box center [511, 217] width 56 height 7
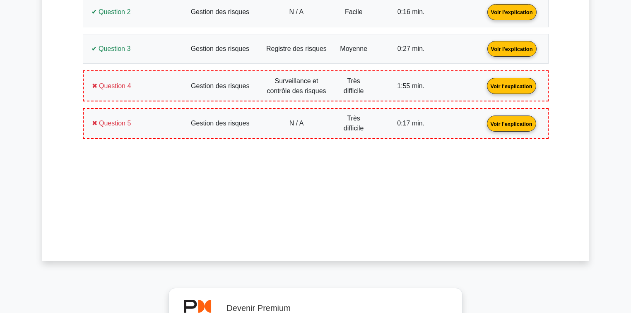
scroll to position [462, 0]
click at [483, 122] on link "Voir l'explication" at bounding box center [511, 122] width 56 height 7
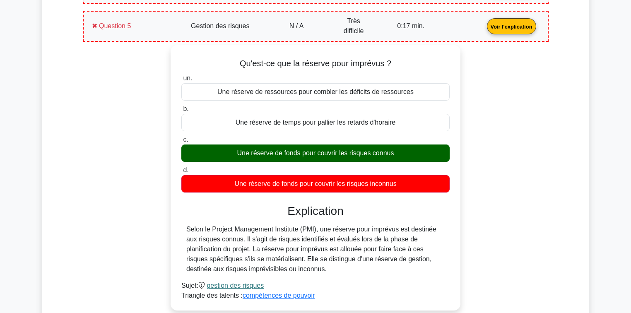
scroll to position [561, 0]
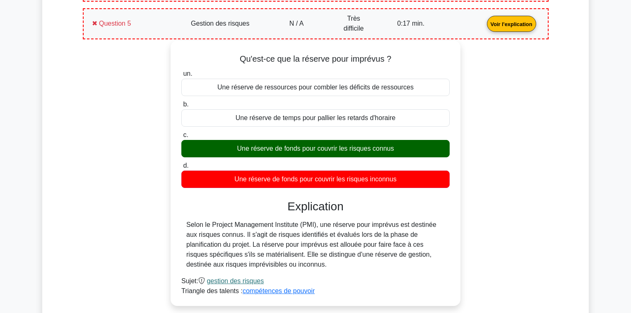
drag, startPoint x: 402, startPoint y: 177, endPoint x: 231, endPoint y: 55, distance: 210.1
click at [231, 55] on div "Qu'est-ce que la réserve pour imprévus ? un. Une réserve de ressources pour com…" at bounding box center [315, 173] width 283 height 259
copy div "Qu'est-ce que la réserve pour imprévus ? un. Une réserve de ressources pour com…"
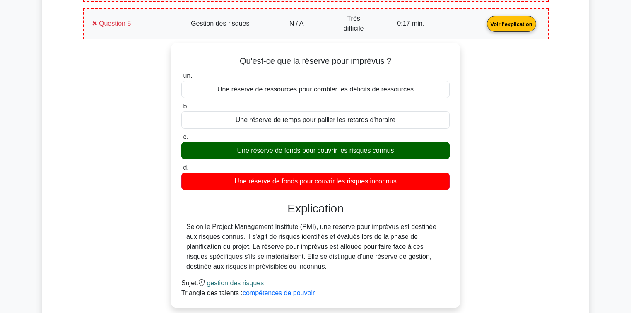
click at [132, 157] on div "Qu'est-ce que la réserve pour imprévus ? un. Une réserve de ressources pour com…" at bounding box center [316, 181] width 456 height 276
click at [483, 20] on link "Voir l'explication" at bounding box center [511, 23] width 56 height 7
